Goal: Task Accomplishment & Management: Manage account settings

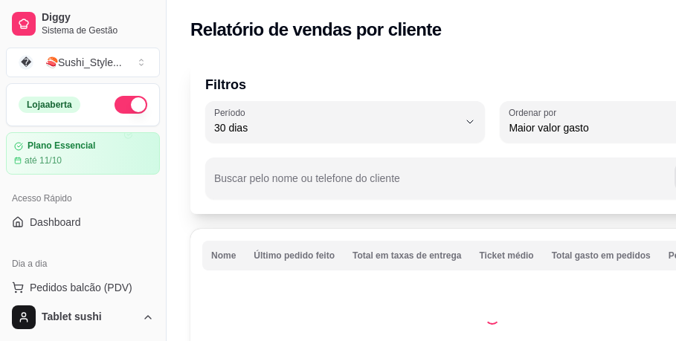
select select "30"
select select "HIGHEST_TOTAL_SPENT_WITH_ORDERS"
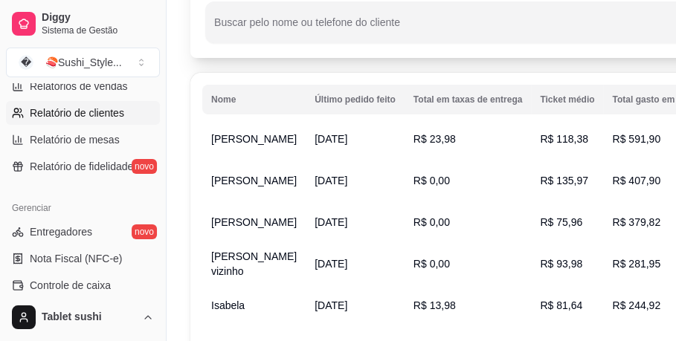
scroll to position [74, 0]
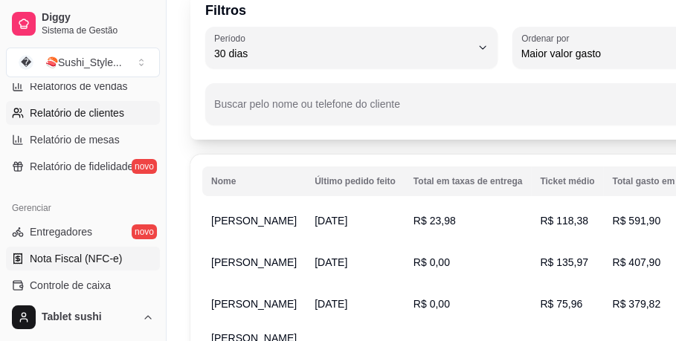
click at [105, 251] on span "Nota Fiscal (NFC-e)" at bounding box center [76, 258] width 92 height 15
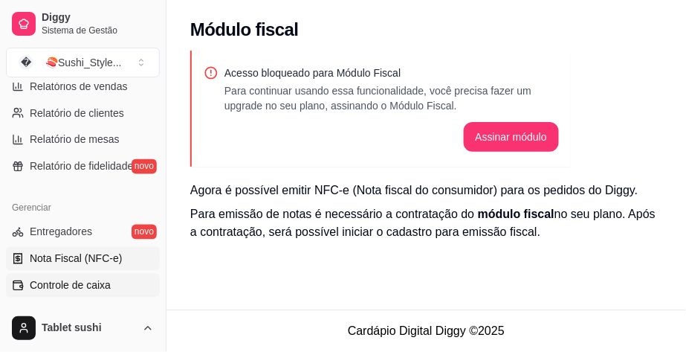
click at [75, 278] on span "Controle de caixa" at bounding box center [70, 285] width 81 height 15
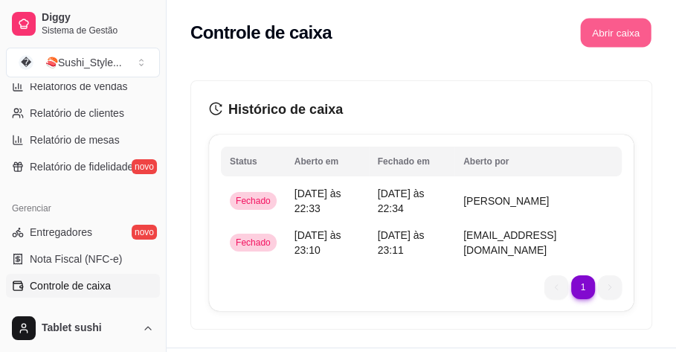
click at [584, 33] on button "Abrir caixa" at bounding box center [615, 33] width 71 height 29
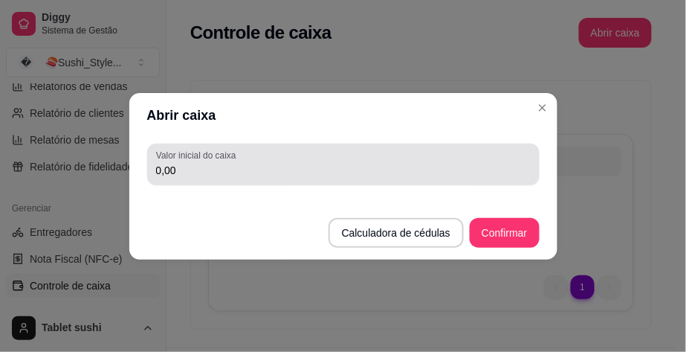
click at [193, 178] on div "0,00" at bounding box center [343, 164] width 375 height 30
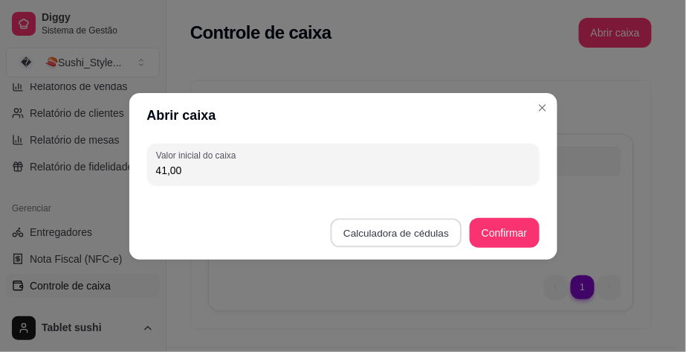
click at [439, 240] on button "Calculadora de cédulas" at bounding box center [396, 232] width 132 height 29
click at [439, 240] on footer "Calculadora de cédulas Confirmar" at bounding box center [343, 225] width 428 height 68
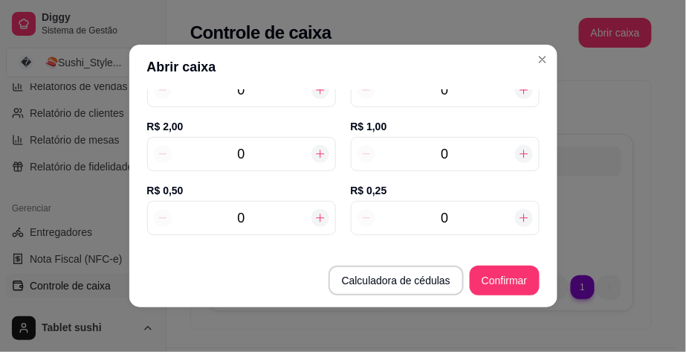
scroll to position [346, 0]
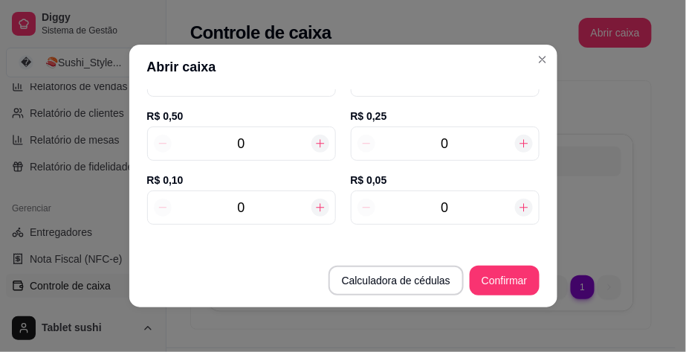
click at [316, 204] on icon at bounding box center [320, 208] width 8 height 8
type input "0,10"
type input "1"
click at [157, 201] on icon at bounding box center [163, 207] width 12 height 12
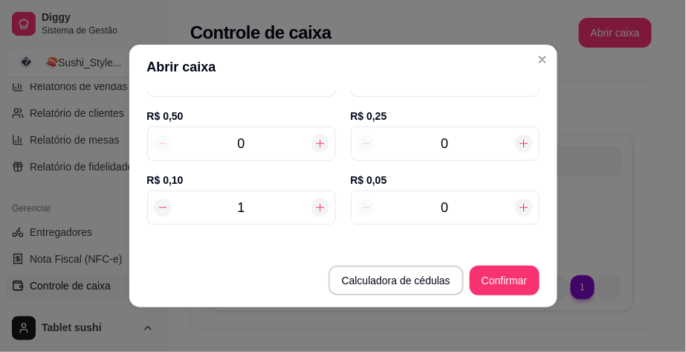
type input "0,00"
type input "0"
click at [307, 131] on div "0" at bounding box center [241, 143] width 189 height 34
click at [312, 135] on div at bounding box center [321, 144] width 18 height 18
type input "0,50"
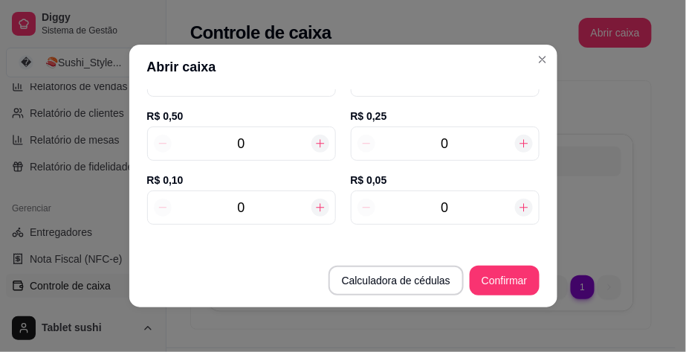
type input "1"
click at [312, 135] on div at bounding box center [321, 144] width 18 height 18
type input "1,00"
type input "2"
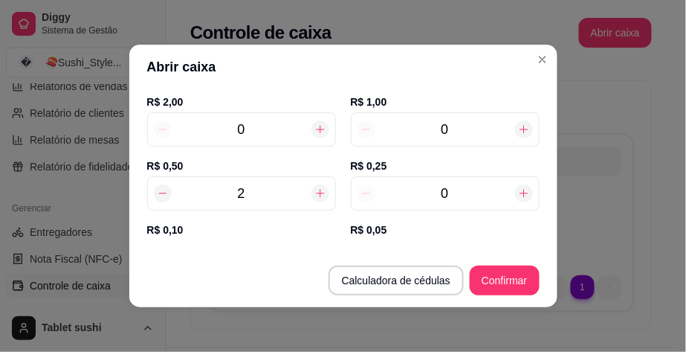
scroll to position [248, 0]
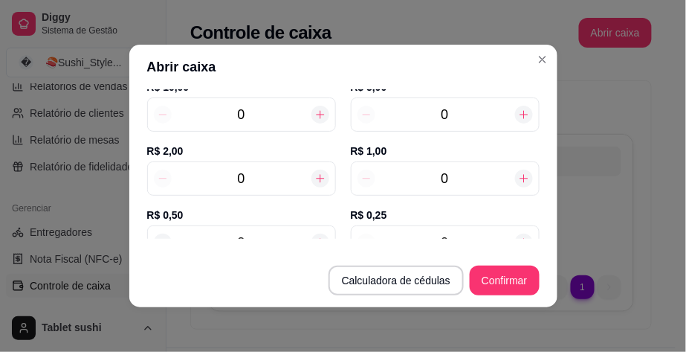
click at [518, 181] on icon at bounding box center [524, 178] width 12 height 12
type input "2,00"
type input "1"
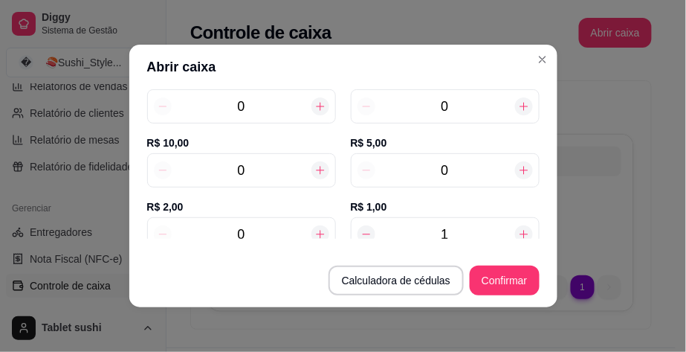
scroll to position [198, 0]
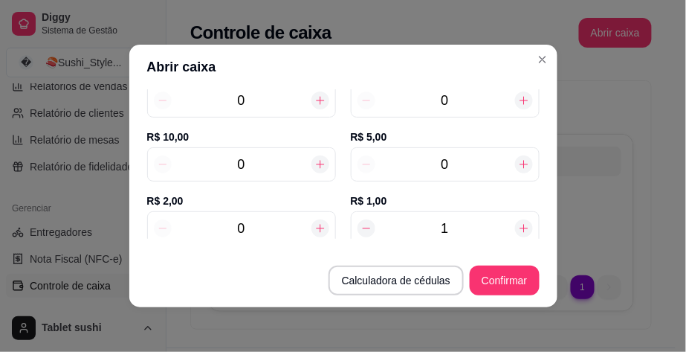
click at [314, 229] on icon at bounding box center [320, 228] width 12 height 12
type input "4,00"
type input "1"
click at [314, 229] on icon at bounding box center [320, 228] width 12 height 12
type input "6,00"
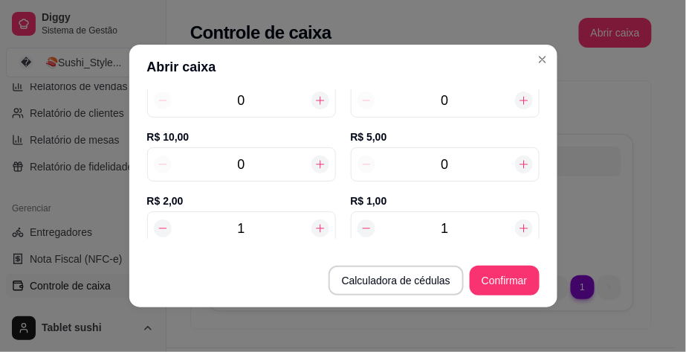
type input "2"
click at [314, 229] on icon at bounding box center [320, 228] width 12 height 12
type input "8,00"
type input "3"
click at [314, 229] on icon at bounding box center [320, 228] width 12 height 12
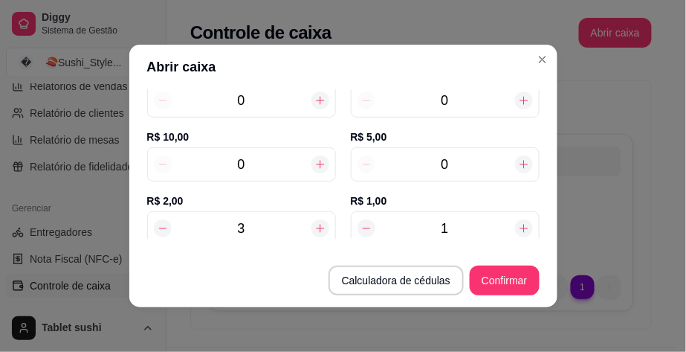
type input "10,00"
type input "4"
click at [164, 228] on div at bounding box center [163, 228] width 18 height 18
type input "8,00"
type input "3"
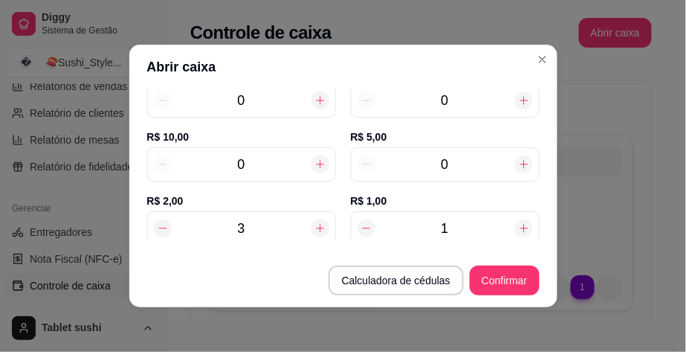
click at [318, 164] on div "0" at bounding box center [241, 164] width 189 height 34
click at [314, 160] on icon at bounding box center [320, 164] width 12 height 12
type input "18,00"
type input "1"
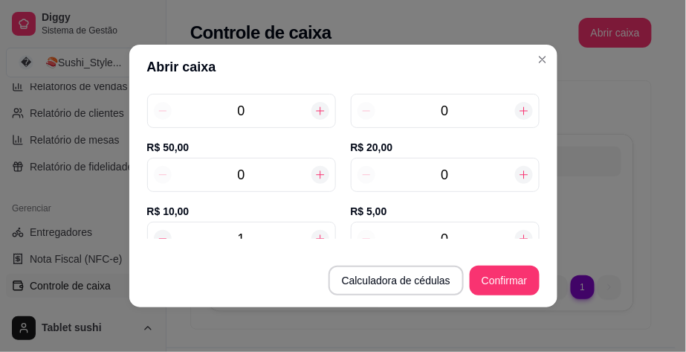
click at [518, 177] on icon at bounding box center [524, 175] width 12 height 12
type input "38,00"
type input "1"
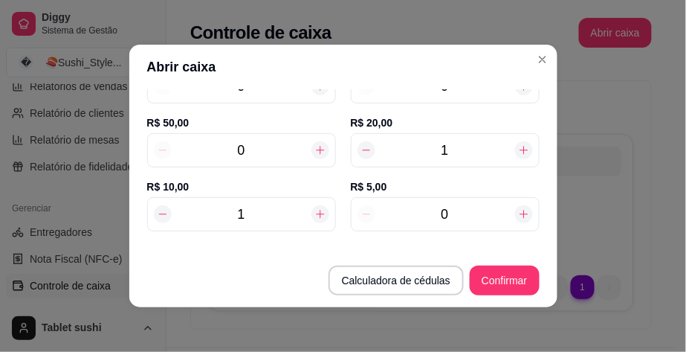
click at [518, 216] on icon at bounding box center [524, 214] width 12 height 12
type input "43,00"
type input "1"
click at [518, 216] on icon at bounding box center [524, 214] width 12 height 12
type input "48,00"
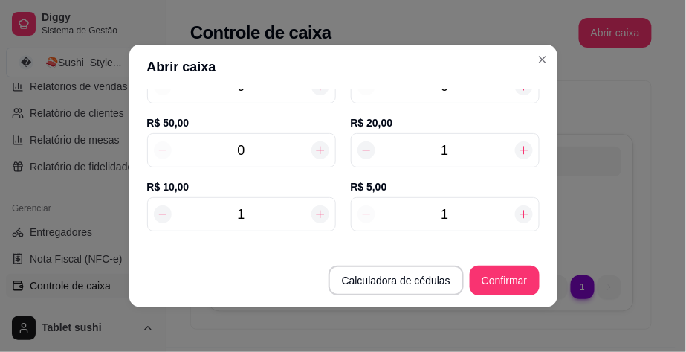
type input "2"
click at [361, 217] on icon at bounding box center [367, 214] width 12 height 12
type input "43,00"
type input "1"
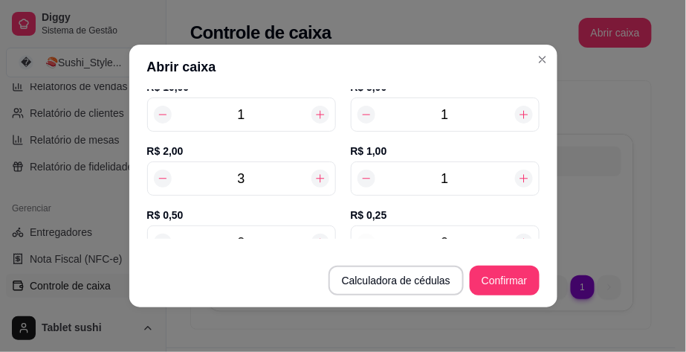
scroll to position [272, 0]
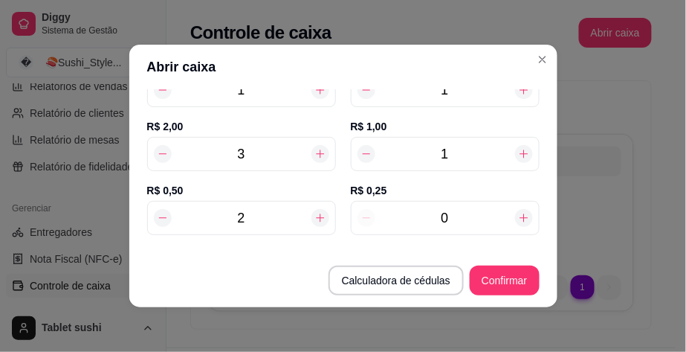
click at [161, 212] on icon at bounding box center [163, 218] width 12 height 12
type input "42,50"
type input "1"
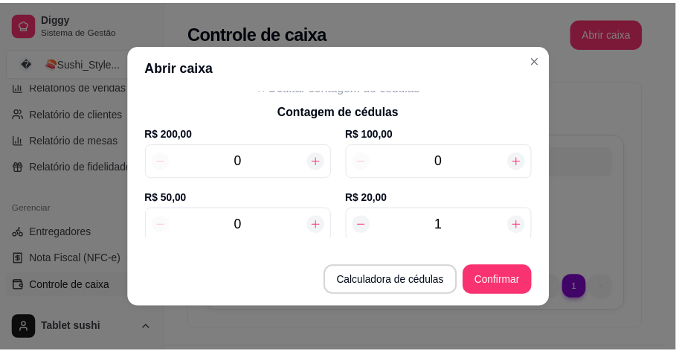
scroll to position [0, 0]
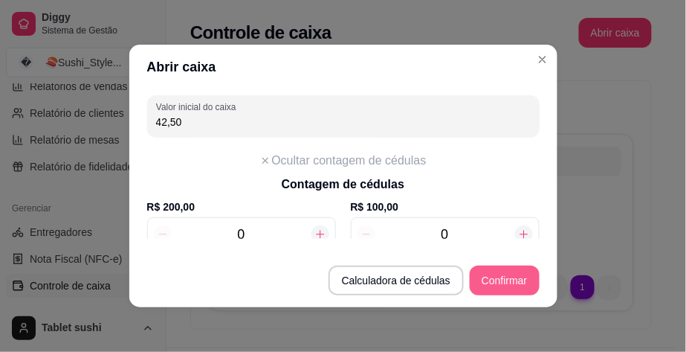
click at [500, 282] on button "Confirmar" at bounding box center [504, 280] width 69 height 30
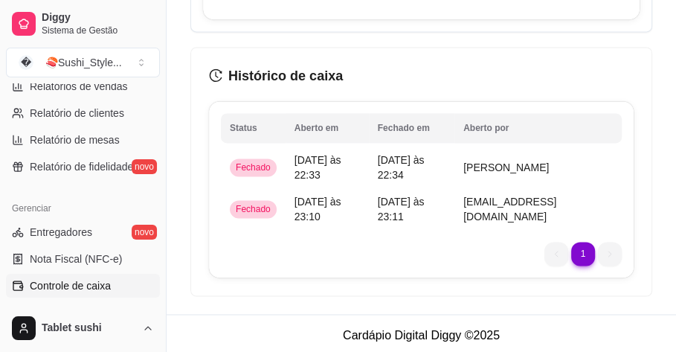
scroll to position [1172, 0]
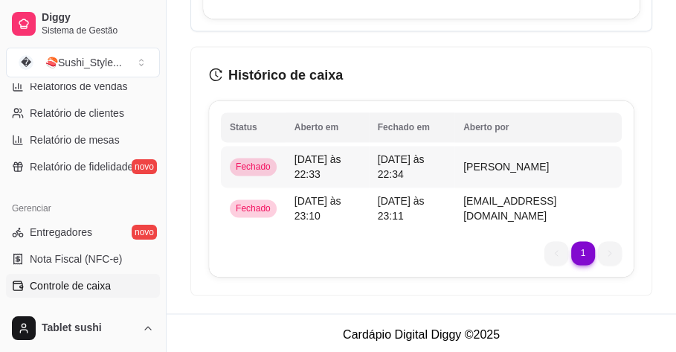
drag, startPoint x: 480, startPoint y: 144, endPoint x: 542, endPoint y: 97, distance: 77.9
click at [542, 97] on div "Histórico de caixa Status Aberto em [GEOGRAPHIC_DATA] em [GEOGRAPHIC_DATA] por …" at bounding box center [421, 171] width 460 height 248
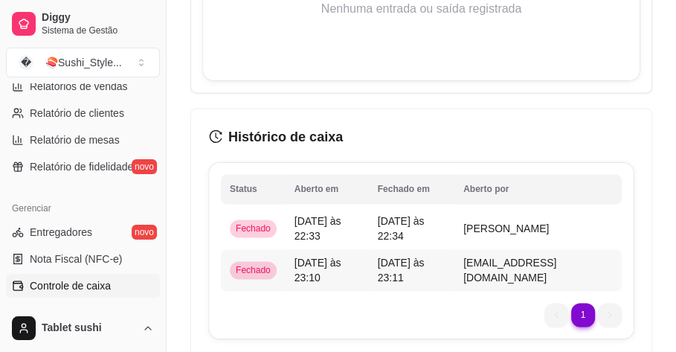
scroll to position [1048, 0]
